Goal: Find specific page/section: Find specific page/section

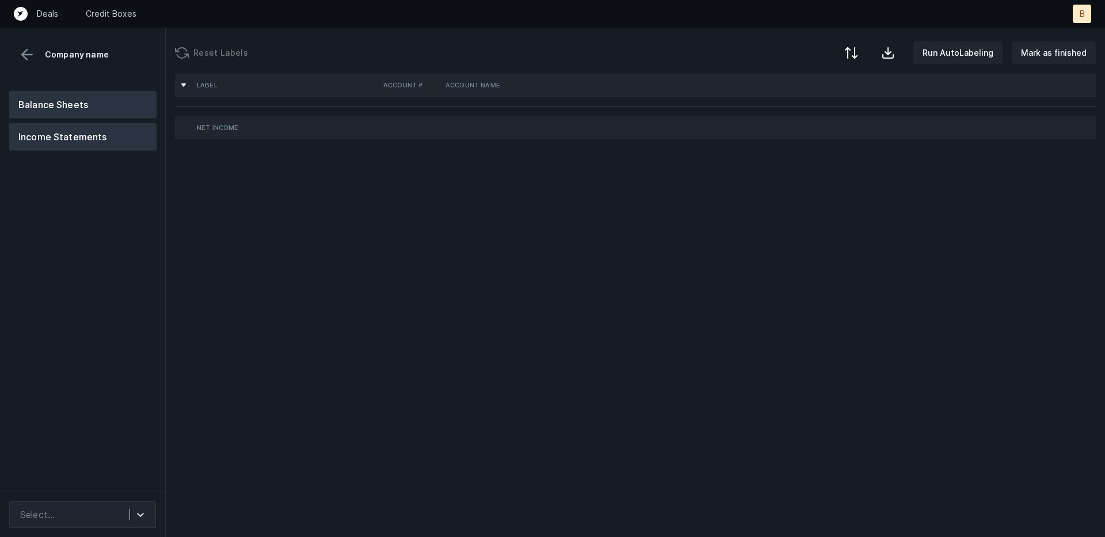
click at [50, 101] on button "Balance Sheets" at bounding box center [82, 105] width 147 height 28
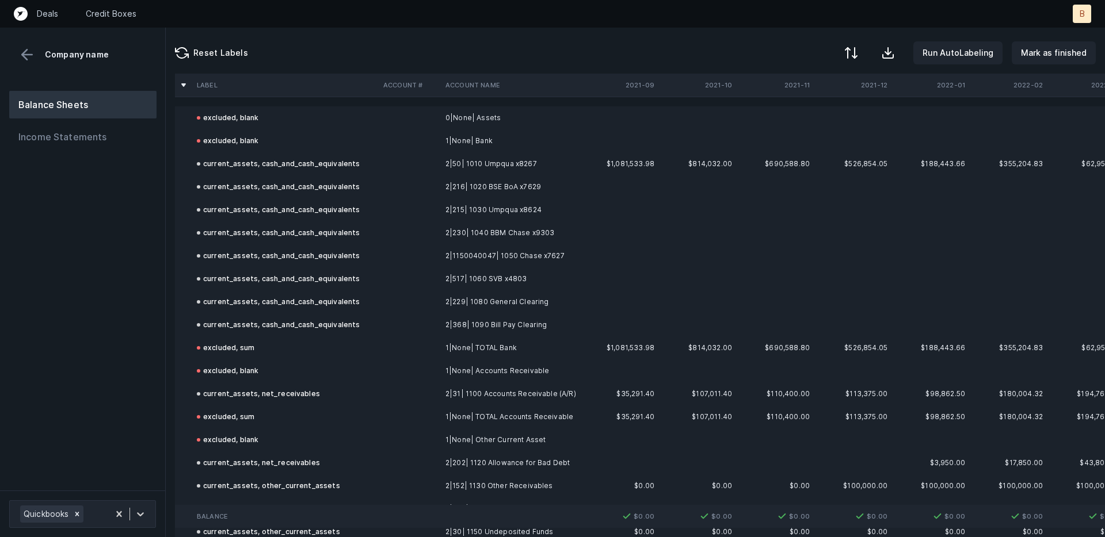
click at [503, 166] on td "2|50| 1010 Umpqua x8267" at bounding box center [511, 163] width 140 height 23
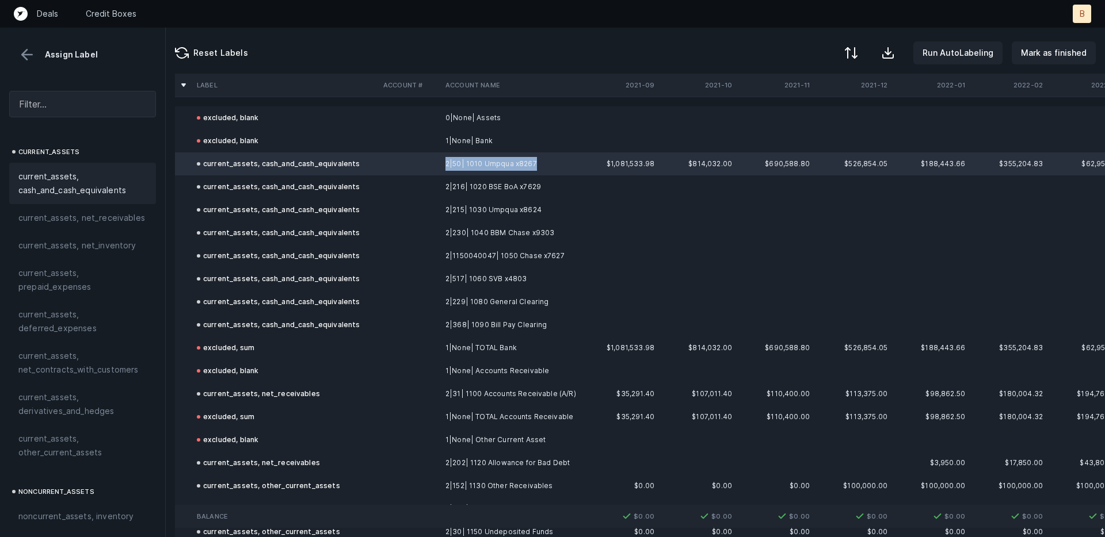
drag, startPoint x: 443, startPoint y: 165, endPoint x: 532, endPoint y: 169, distance: 88.7
click at [532, 169] on td "2|50| 1010 Umpqua x8267" at bounding box center [511, 163] width 140 height 23
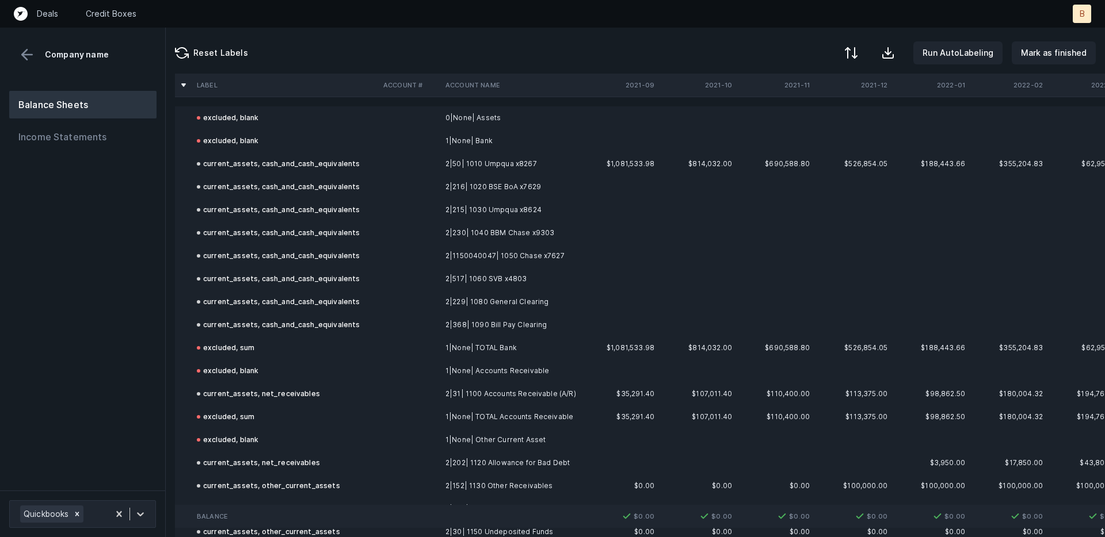
click at [290, 170] on div "current_assets, cash_and_cash_equivalents" at bounding box center [278, 164] width 163 height 14
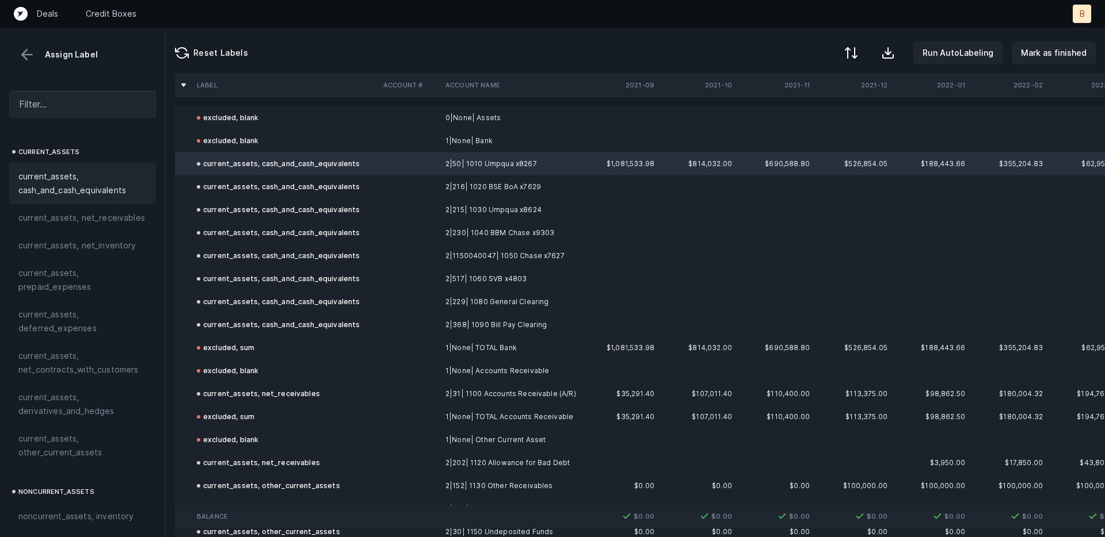
click at [469, 162] on td "2|50| 1010 Umpqua x8267" at bounding box center [511, 163] width 140 height 23
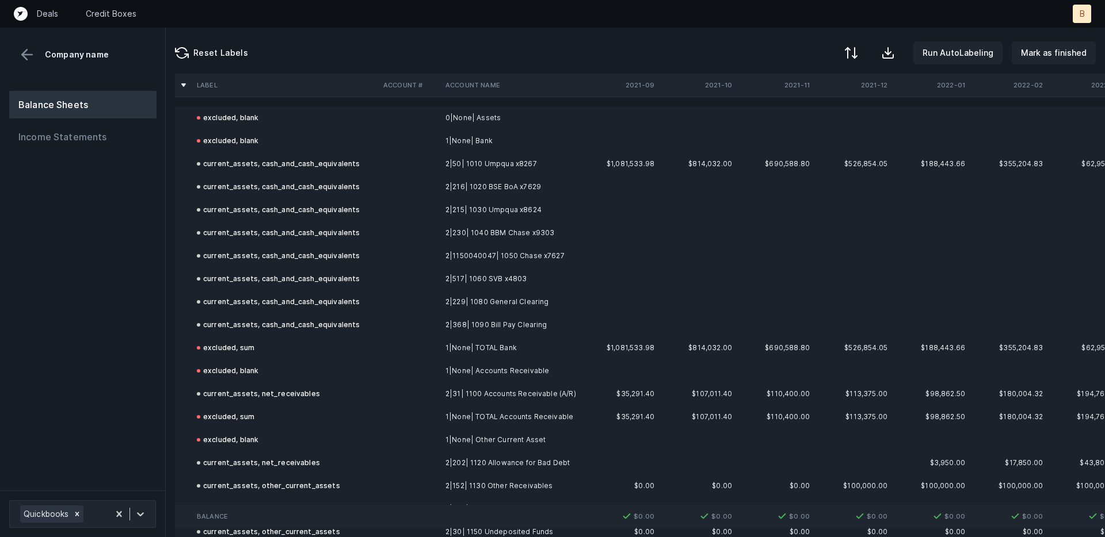
click at [469, 162] on td "2|50| 1010 Umpqua x8267" at bounding box center [511, 163] width 140 height 23
